Goal: Task Accomplishment & Management: Use online tool/utility

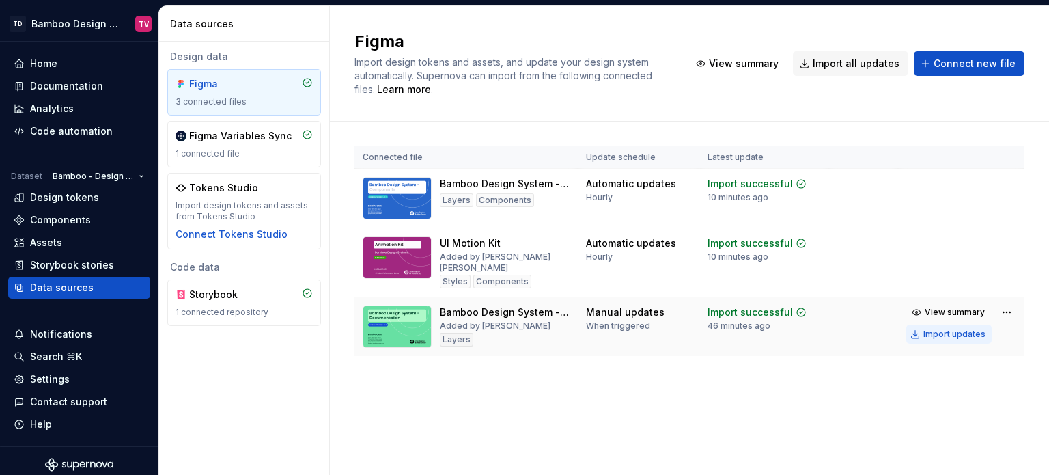
click at [942, 333] on div "Import updates" at bounding box center [954, 333] width 62 height 11
click at [937, 337] on div "Import updates" at bounding box center [954, 333] width 62 height 11
click at [938, 335] on div "Import updates" at bounding box center [954, 333] width 62 height 11
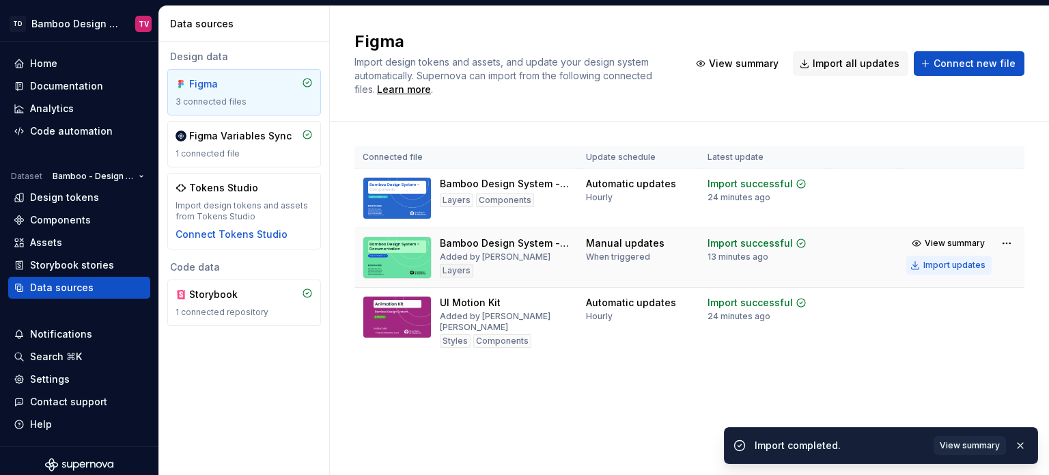
click at [940, 264] on div "Import updates" at bounding box center [954, 265] width 62 height 11
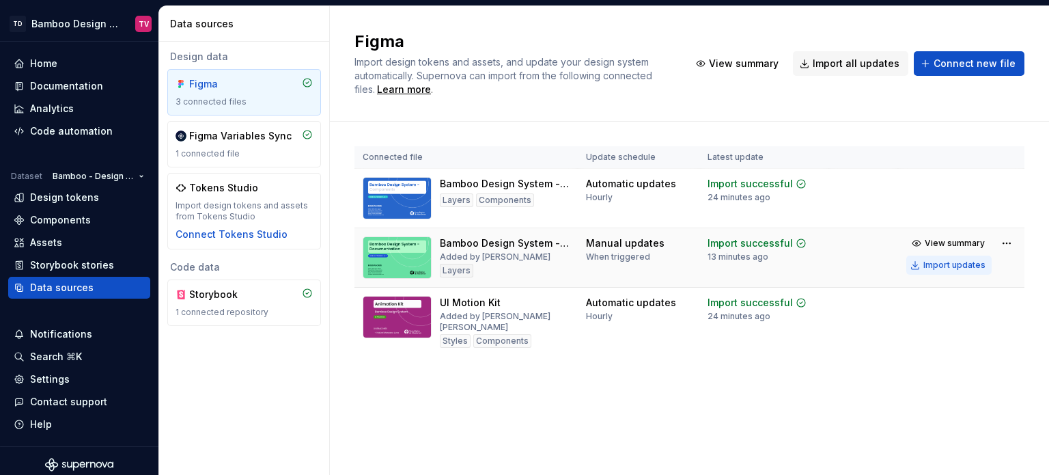
click at [940, 264] on div "Import updates" at bounding box center [954, 265] width 62 height 11
click at [937, 264] on div "Import updates" at bounding box center [954, 265] width 62 height 11
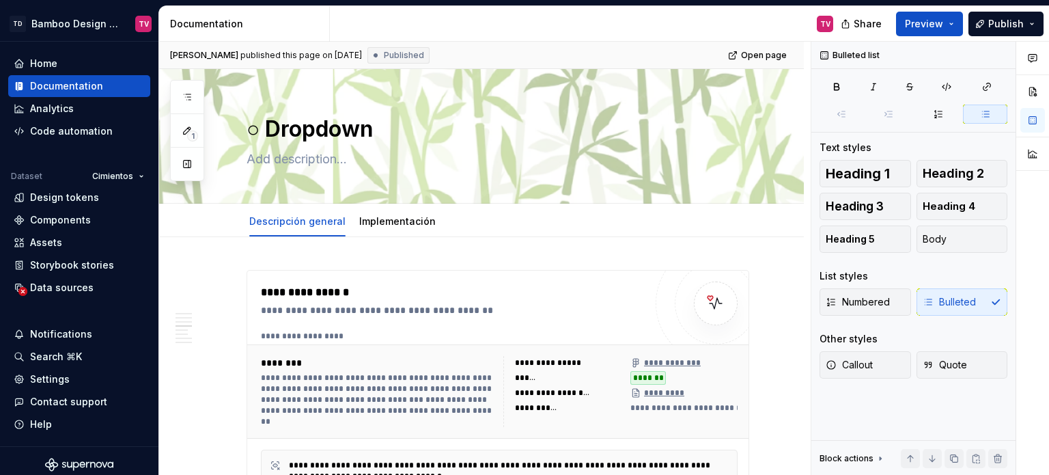
scroll to position [2322, 0]
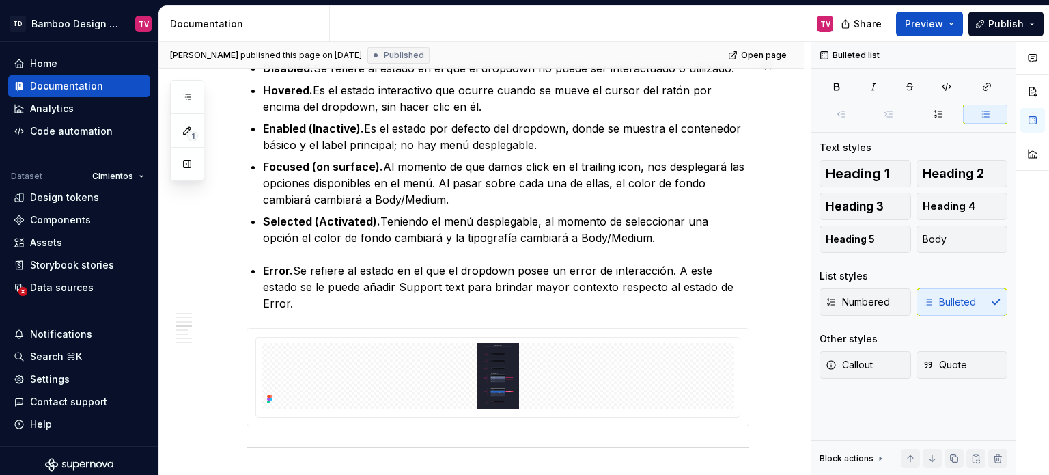
type textarea "*"
